Goal: Feedback & Contribution: Submit feedback/report problem

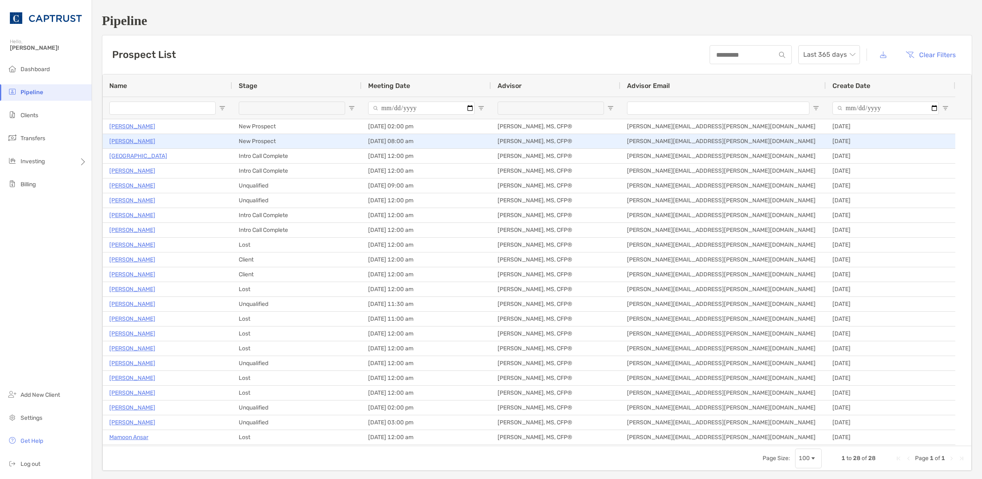
click at [131, 141] on p "[PERSON_NAME]" at bounding box center [132, 141] width 46 height 10
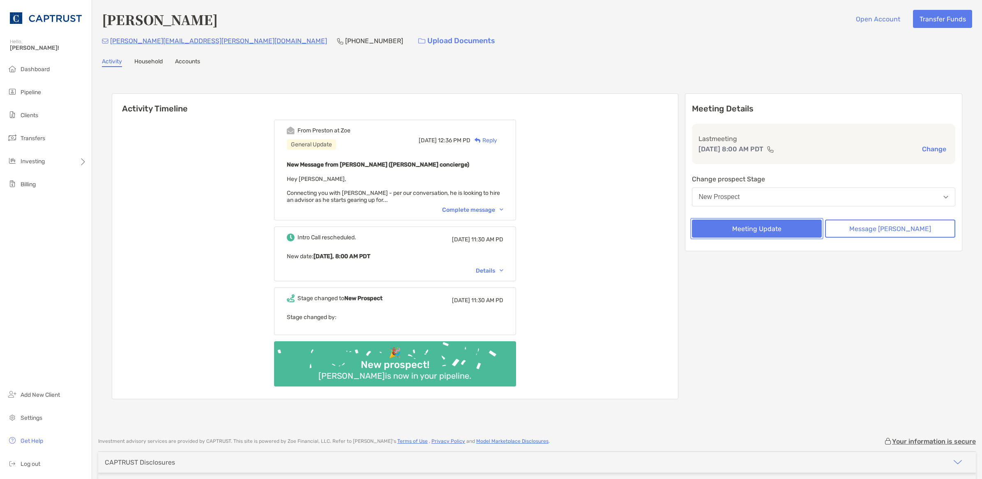
click at [767, 233] on button "Meeting Update" at bounding box center [757, 228] width 130 height 18
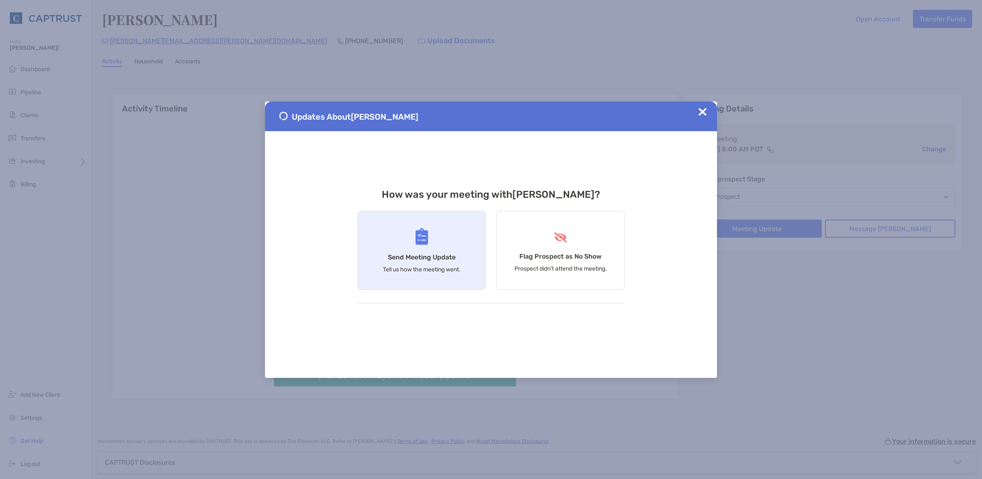
click at [416, 272] on p "Tell us how the meeting went." at bounding box center [422, 269] width 78 height 7
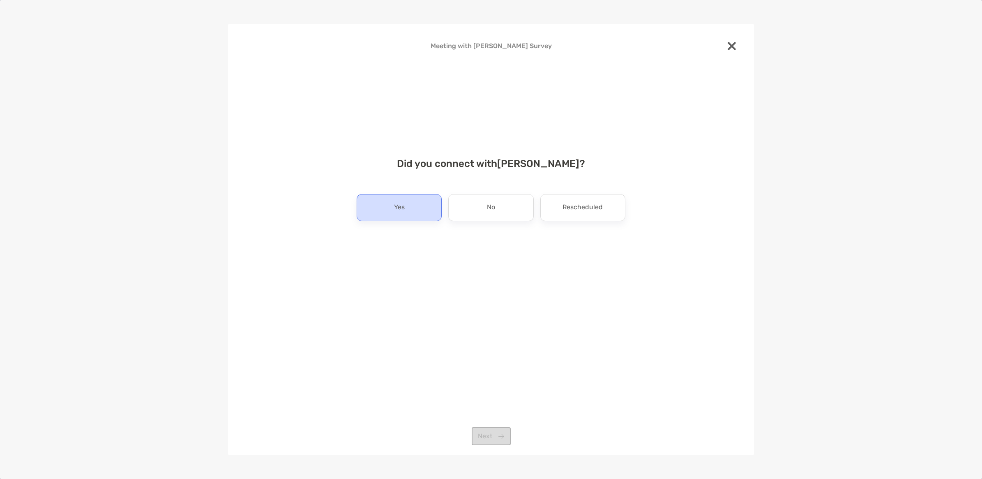
click at [410, 214] on div "Yes" at bounding box center [399, 207] width 85 height 27
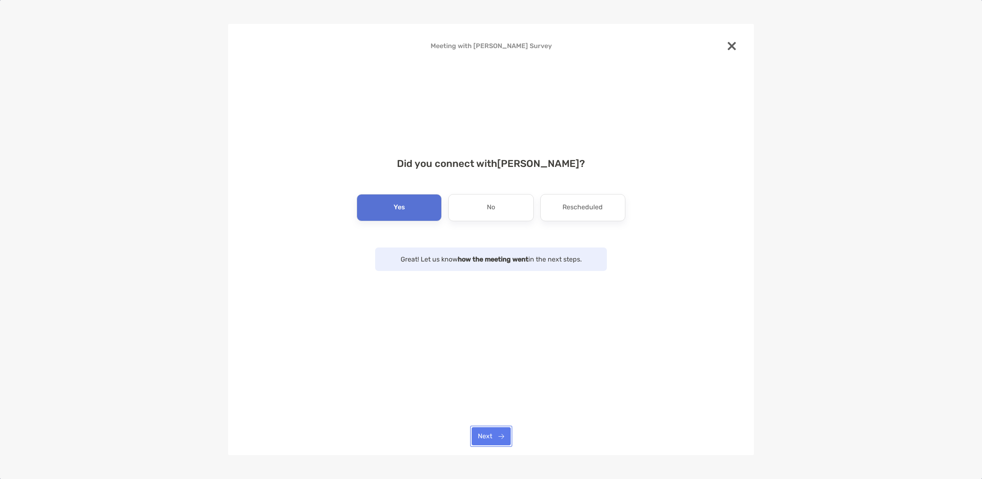
click at [494, 438] on button "Next" at bounding box center [491, 436] width 39 height 18
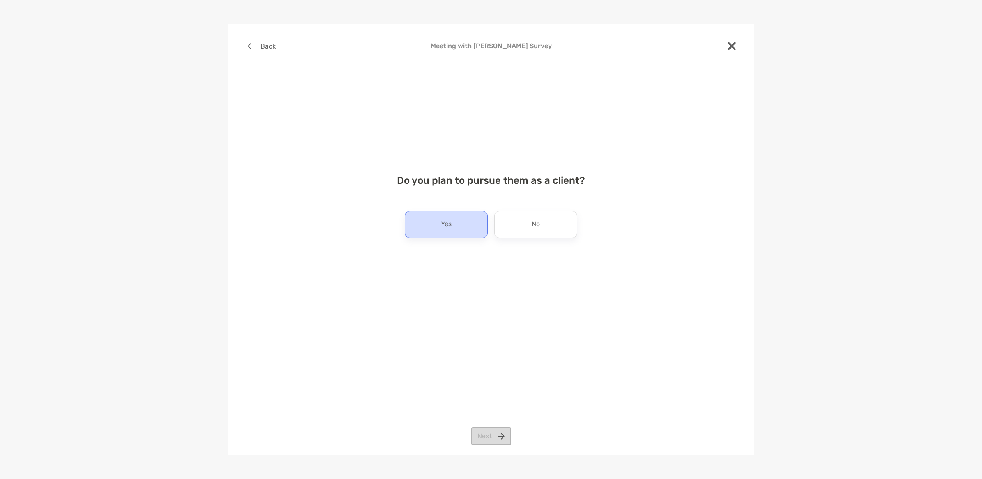
click at [435, 228] on div "Yes" at bounding box center [446, 224] width 83 height 27
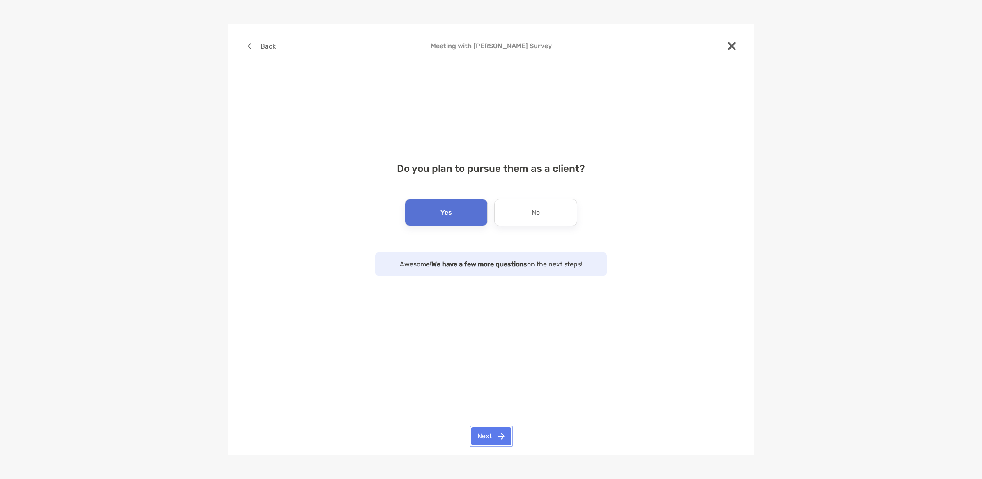
click at [489, 438] on button "Next" at bounding box center [491, 436] width 40 height 18
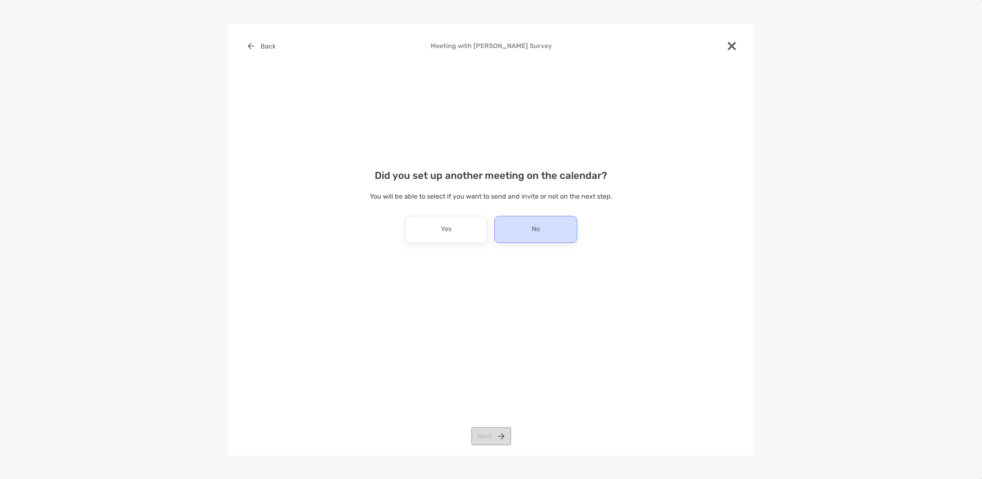
click at [537, 226] on p "No" at bounding box center [536, 229] width 8 height 13
click at [485, 436] on button "Next" at bounding box center [491, 436] width 40 height 18
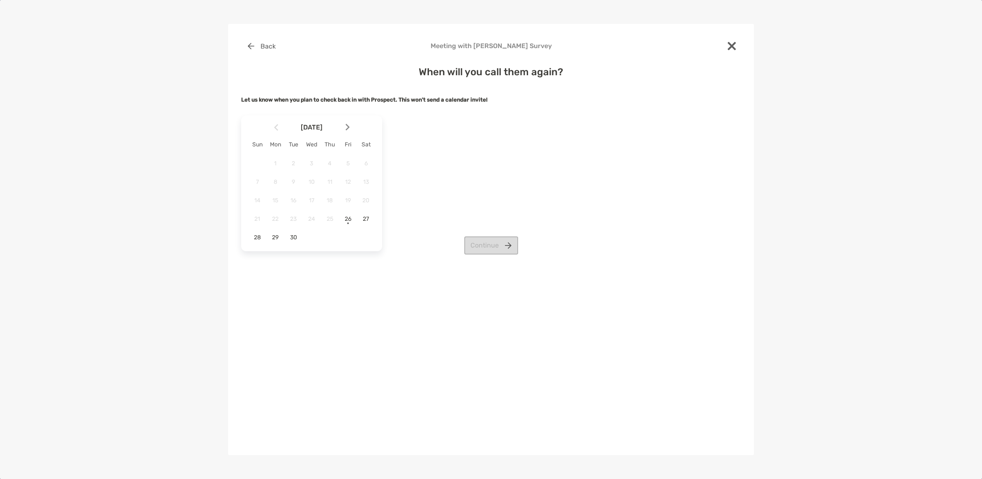
click at [295, 238] on div "Continue" at bounding box center [491, 245] width 500 height 18
click at [296, 235] on span "30" at bounding box center [293, 237] width 14 height 7
click at [491, 245] on button "Continue" at bounding box center [491, 245] width 54 height 18
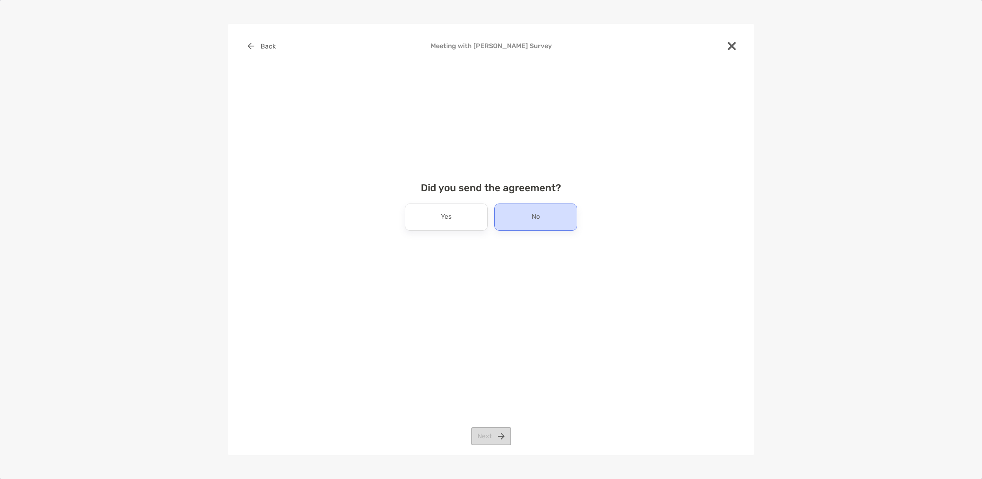
click at [523, 217] on div "No" at bounding box center [535, 216] width 83 height 27
click at [490, 440] on button "Next" at bounding box center [491, 436] width 40 height 18
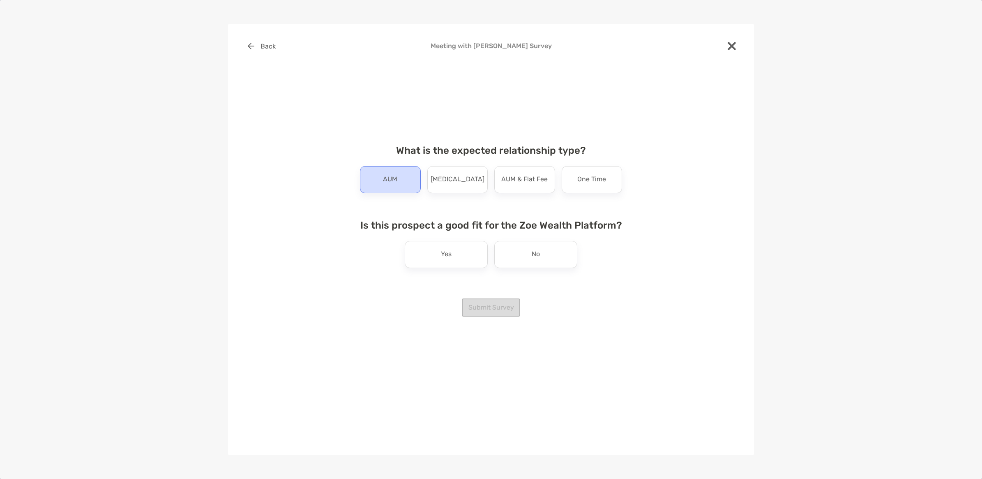
click at [386, 179] on p "AUM" at bounding box center [390, 179] width 14 height 13
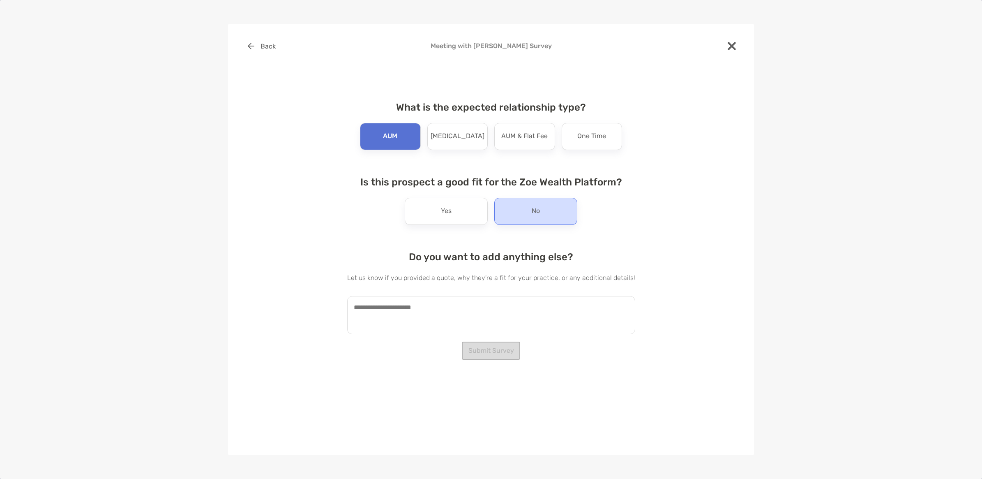
click at [560, 214] on div "No" at bounding box center [535, 211] width 83 height 27
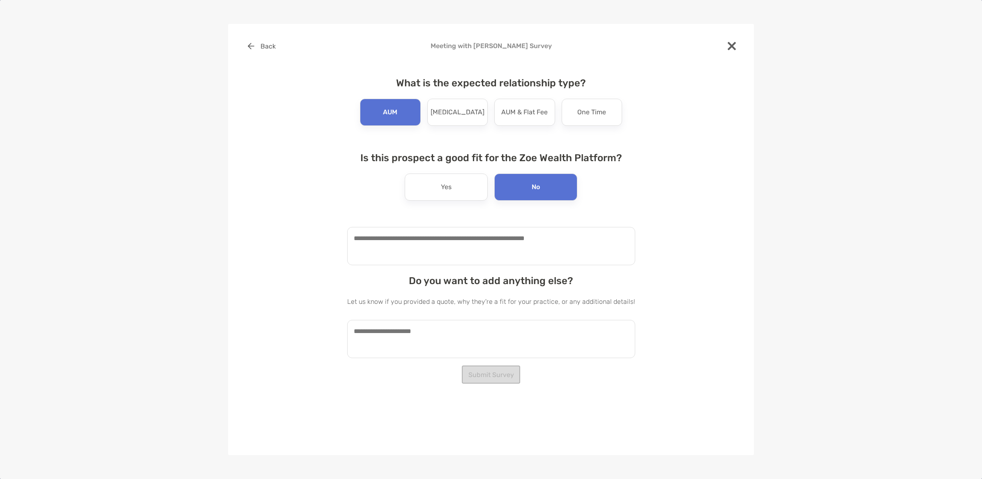
click at [446, 240] on textarea at bounding box center [491, 246] width 288 height 38
type textarea "**********"
click at [465, 339] on textarea at bounding box center [491, 339] width 288 height 38
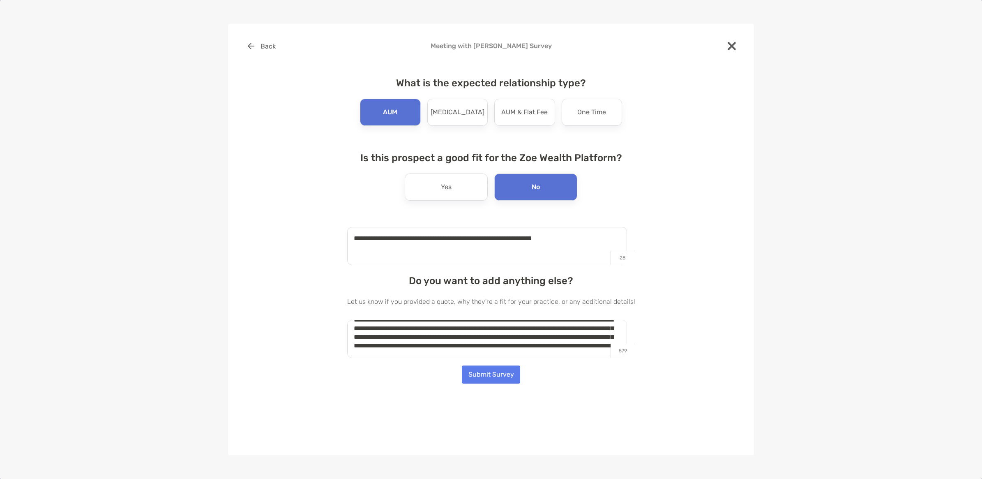
scroll to position [21, 0]
click at [580, 325] on textarea "**********" at bounding box center [487, 339] width 280 height 38
type textarea "**********"
click at [488, 369] on button "Submit Survey" at bounding box center [491, 374] width 58 height 18
